Goal: Task Accomplishment & Management: Manage account settings

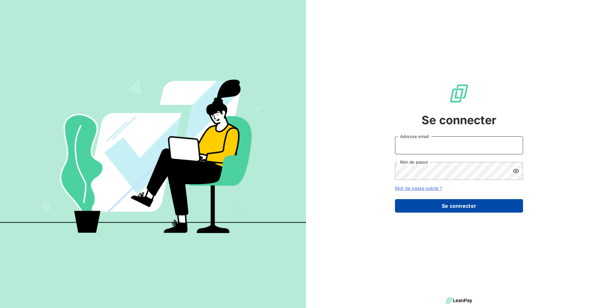
type input "[EMAIL_ADDRESS][DOMAIN_NAME]"
click at [433, 203] on button "Se connecter" at bounding box center [459, 205] width 128 height 13
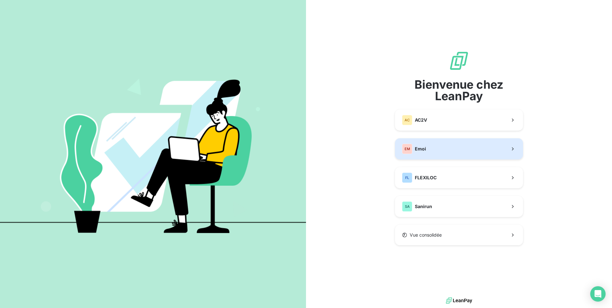
click at [429, 145] on button "EM Emoi" at bounding box center [459, 148] width 128 height 21
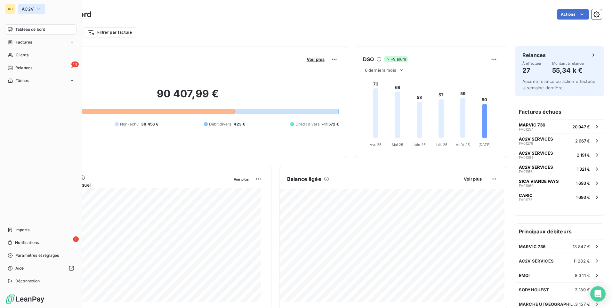
click at [24, 7] on span "AC2V" at bounding box center [28, 8] width 12 height 5
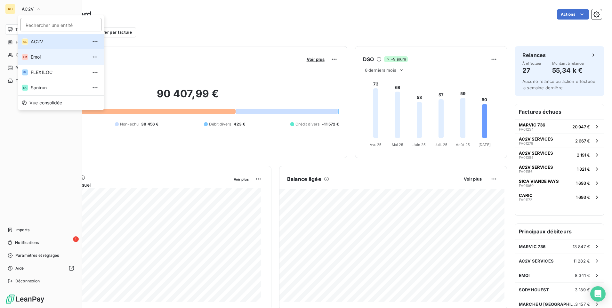
click at [48, 57] on span "Emoi" at bounding box center [59, 57] width 57 height 6
